Goal: Submit feedback/report problem

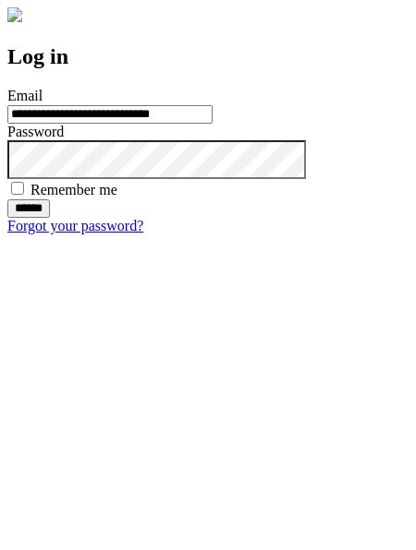
type input "**********"
click at [50, 218] on input "******" at bounding box center [28, 208] width 42 height 18
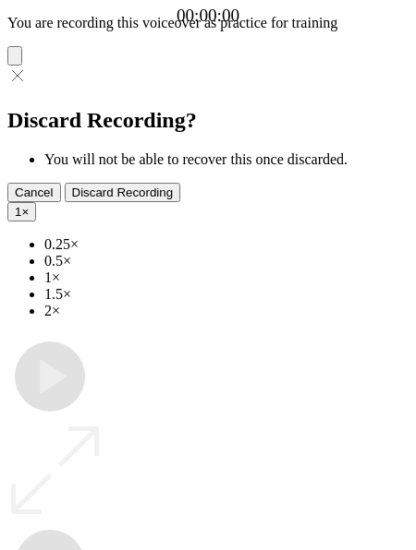
type input "**********"
